Goal: Information Seeking & Learning: Learn about a topic

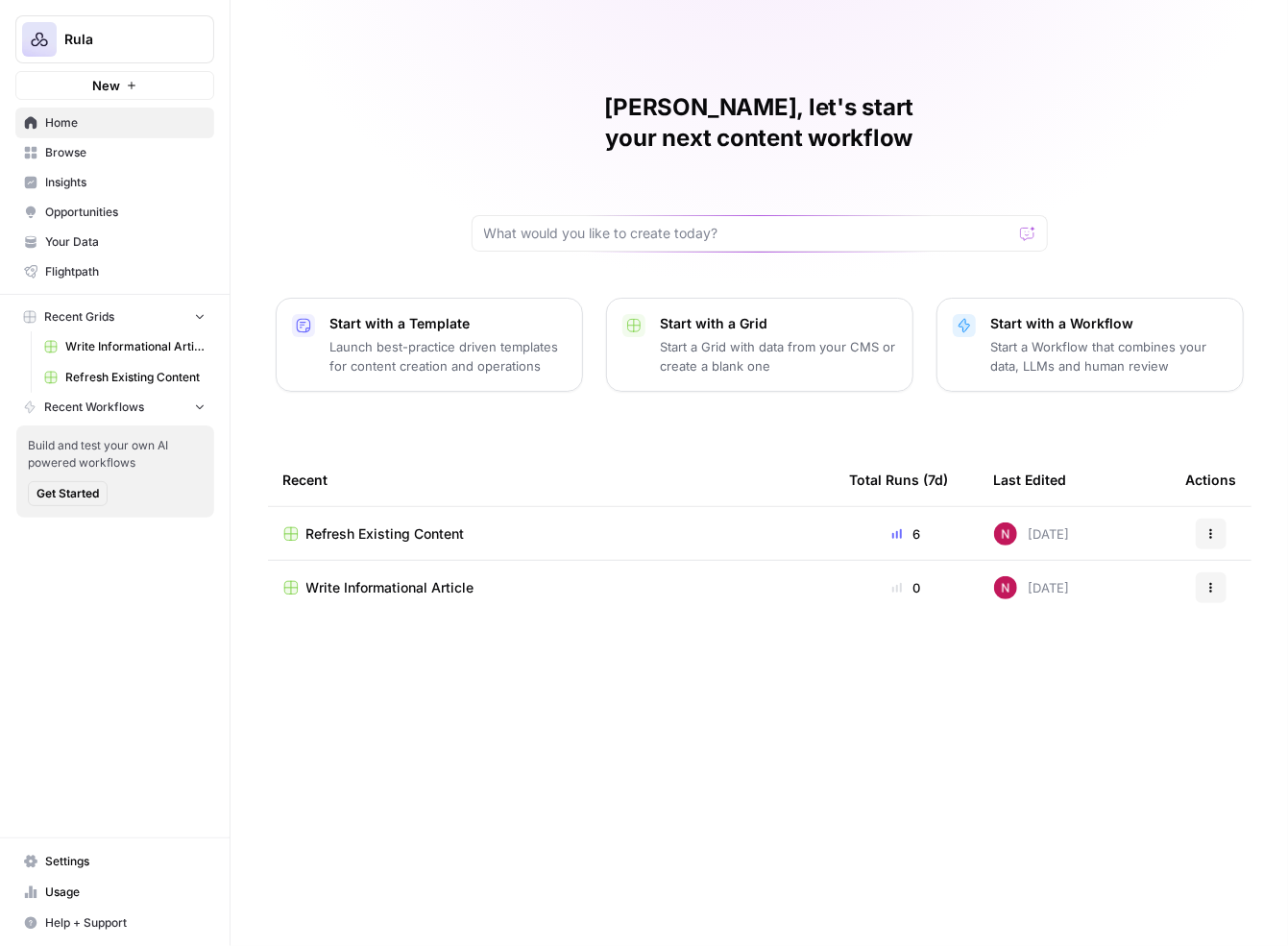
click at [124, 151] on span "Browse" at bounding box center [125, 153] width 161 height 17
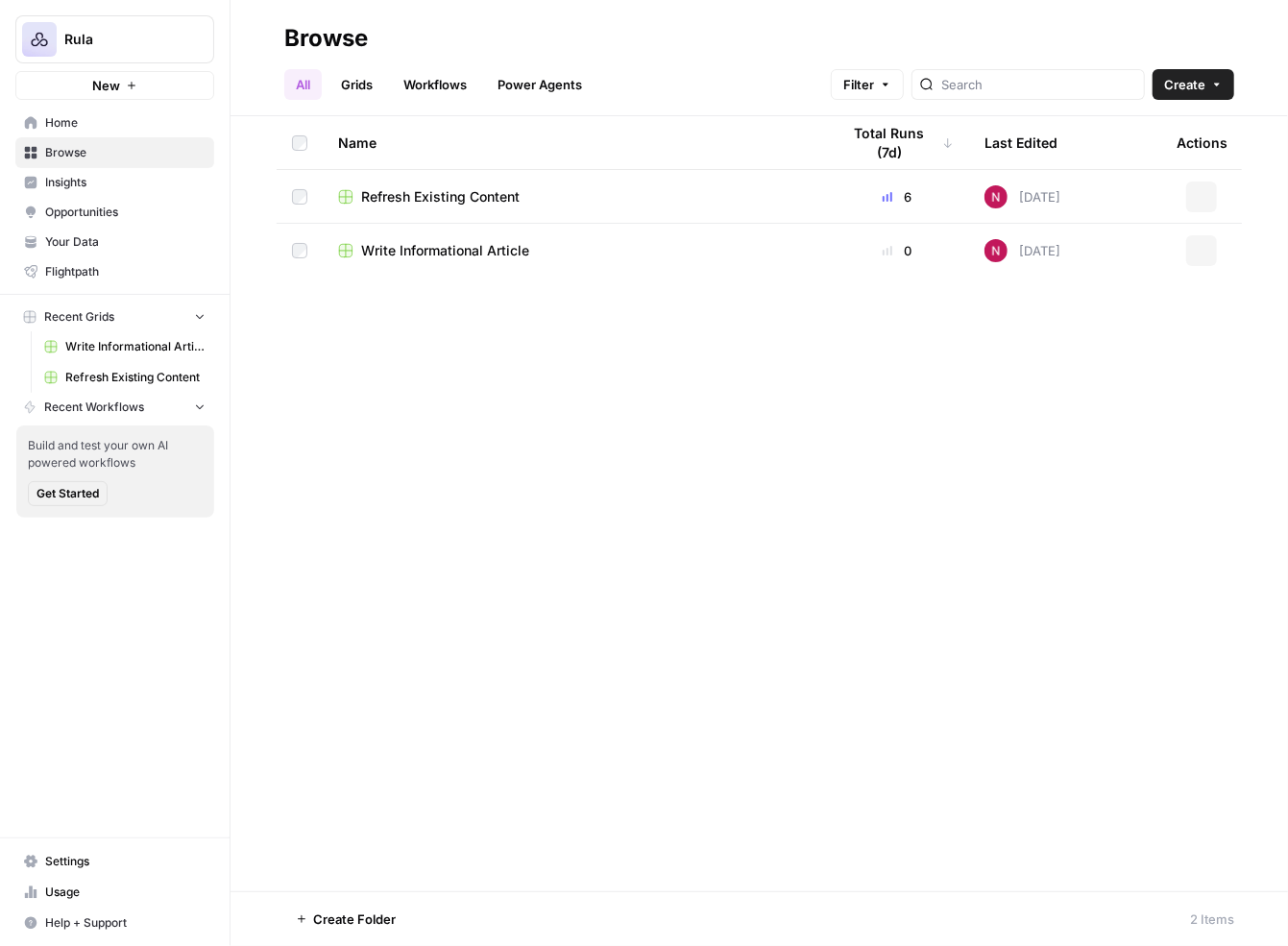
click at [112, 185] on span "Insights" at bounding box center [125, 183] width 161 height 17
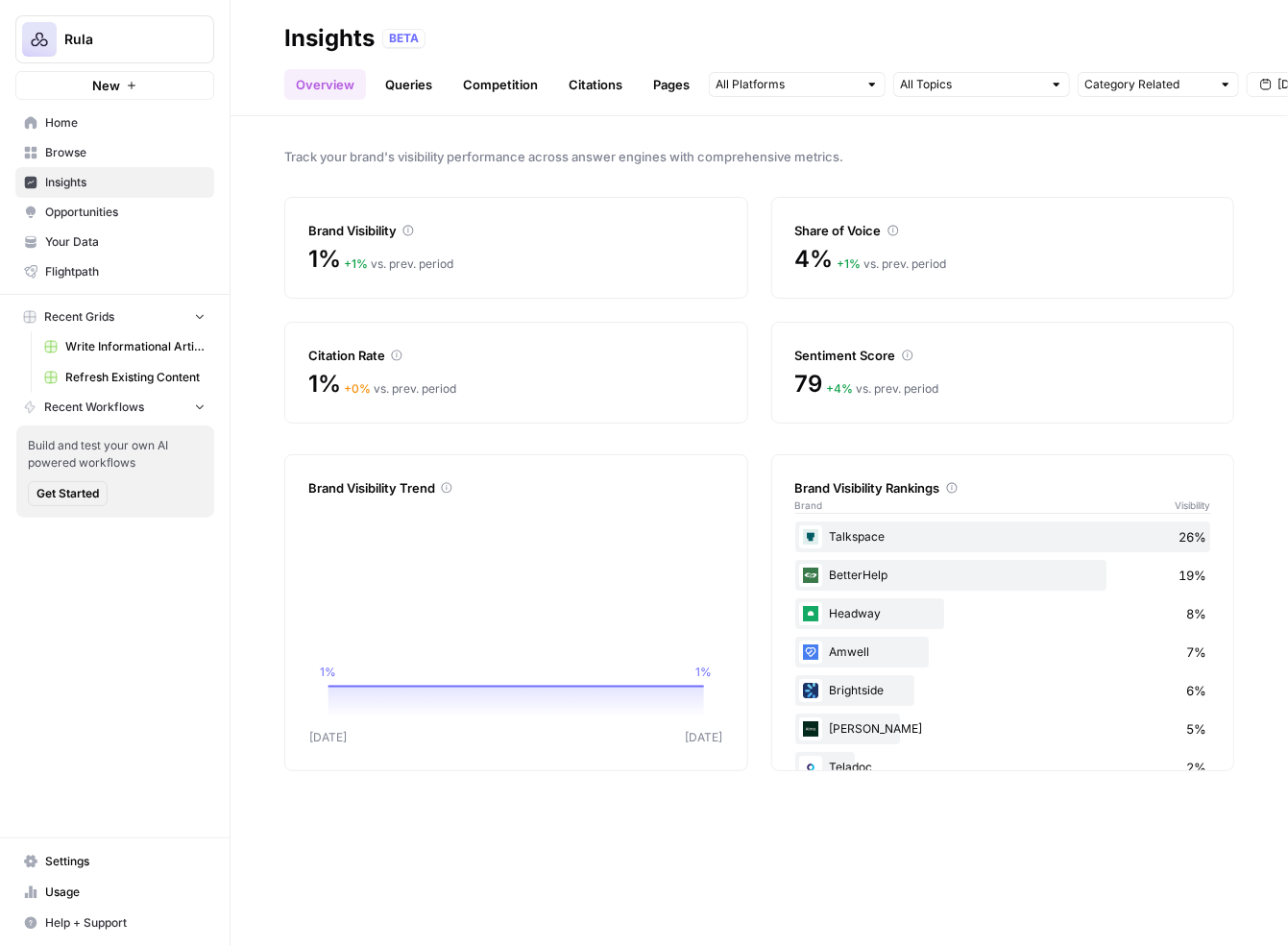
click at [399, 84] on link "Queries" at bounding box center [408, 85] width 70 height 31
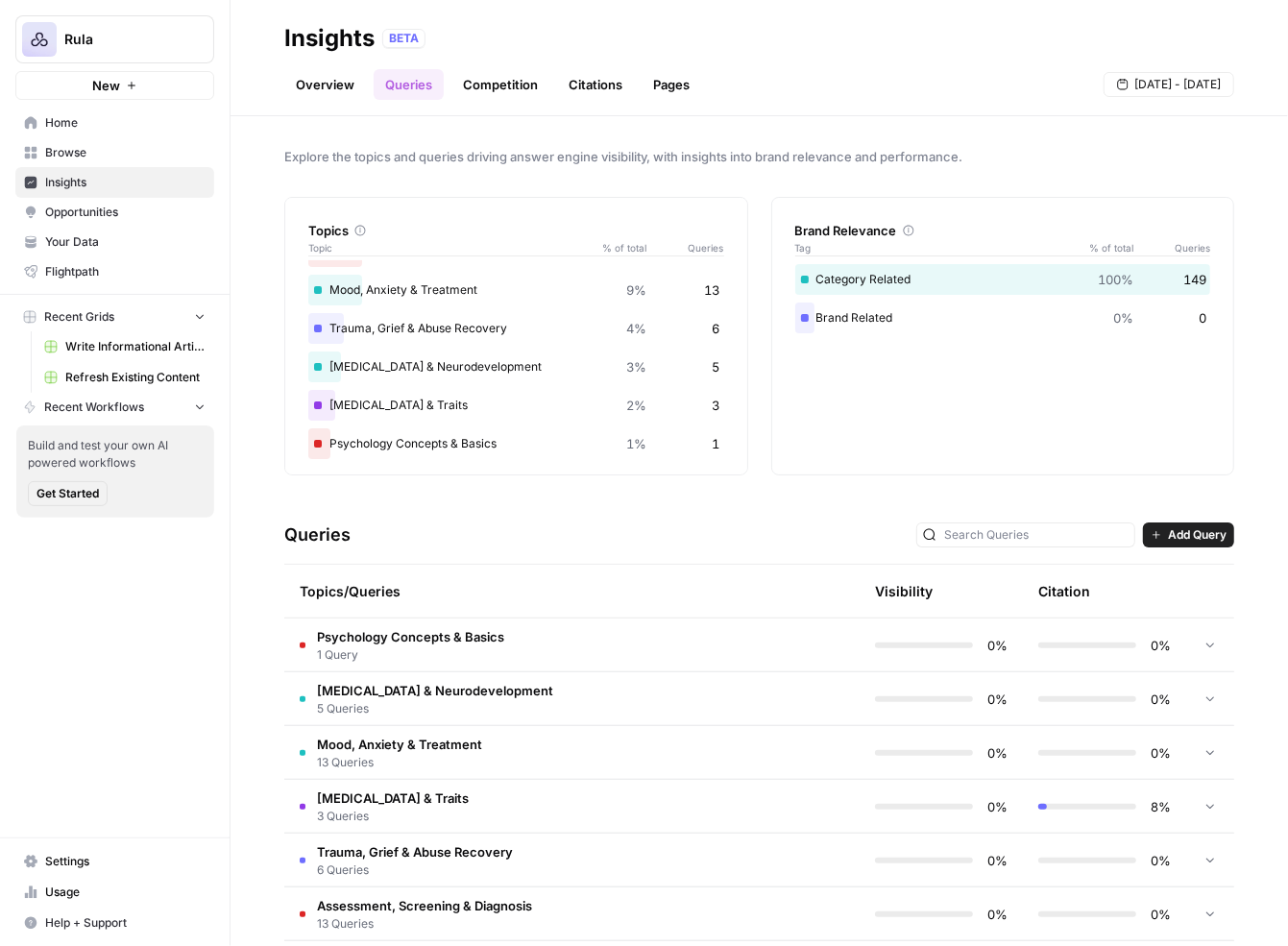
click at [338, 90] on link "Overview" at bounding box center [324, 85] width 82 height 31
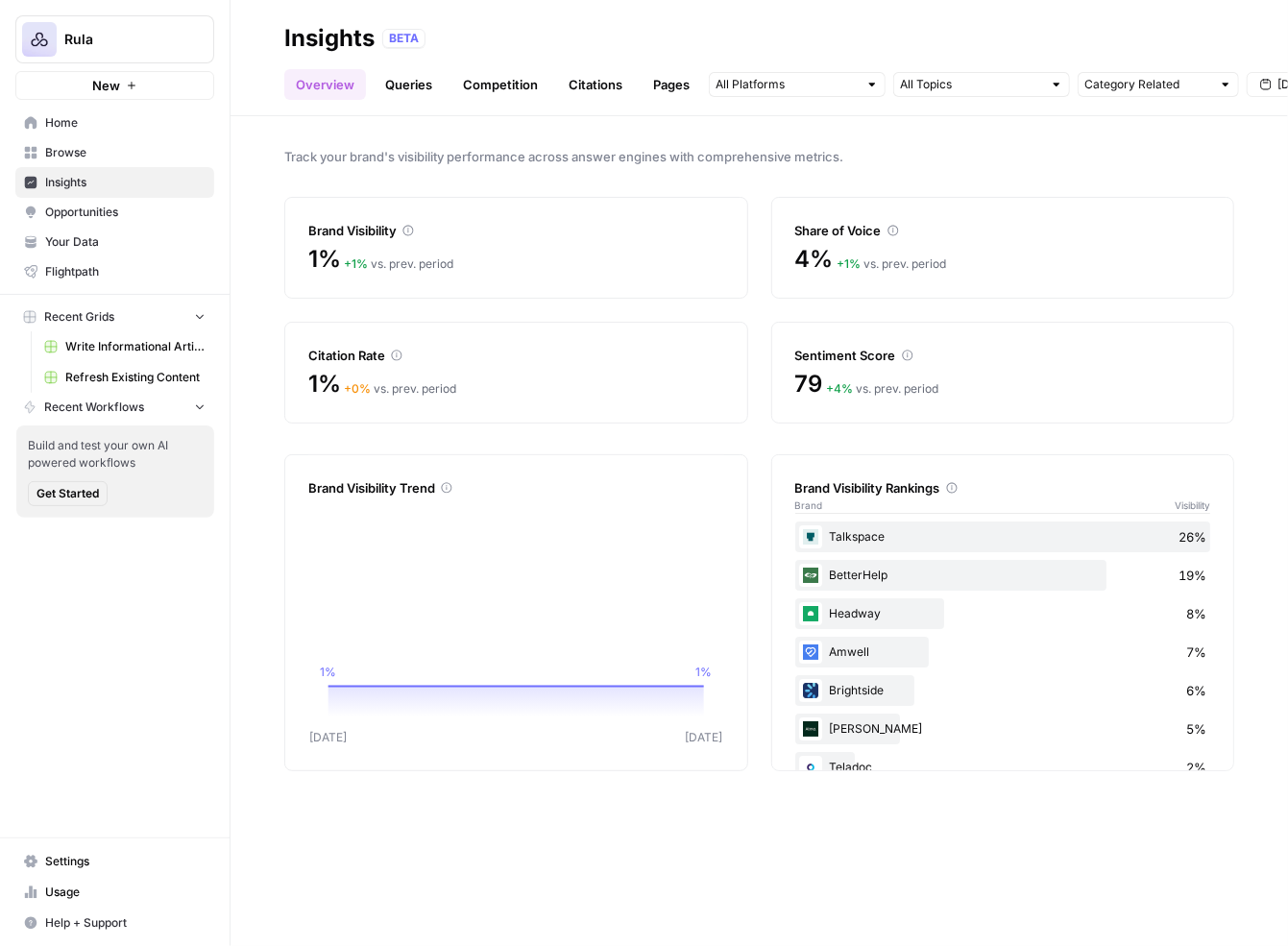
click at [265, 208] on div "Track your brand's visibility performance across answer engines with comprehens…" at bounding box center [759, 531] width 1057 height 830
